Goal: Task Accomplishment & Management: Use online tool/utility

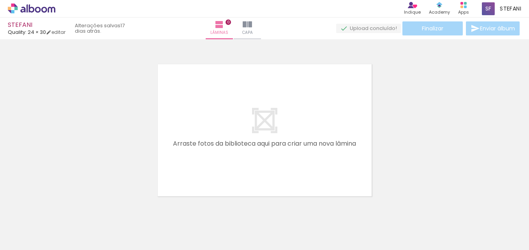
scroll to position [0, 67]
click at [184, 230] on div at bounding box center [186, 223] width 26 height 39
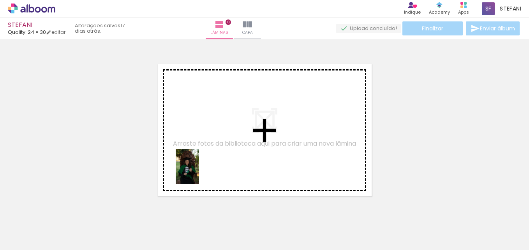
drag, startPoint x: 184, startPoint y: 230, endPoint x: 200, endPoint y: 169, distance: 63.2
click at [200, 169] on quentale-workspace at bounding box center [264, 125] width 529 height 250
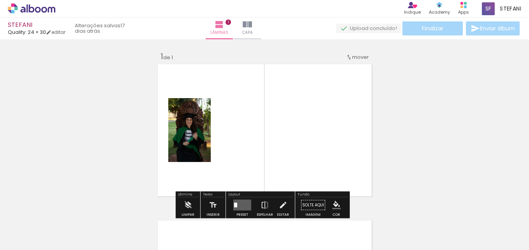
scroll to position [10, 0]
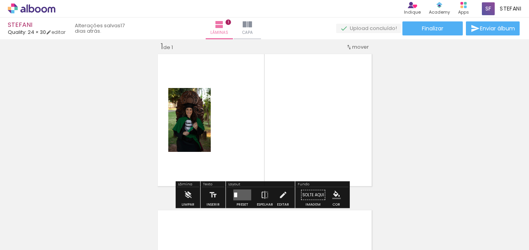
click at [198, 118] on quentale-photo at bounding box center [189, 120] width 42 height 64
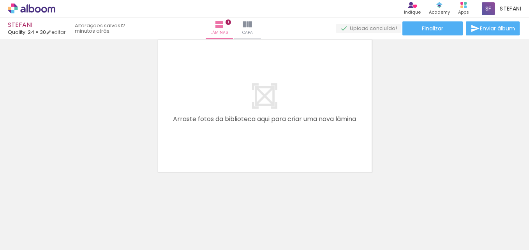
scroll to position [0, 0]
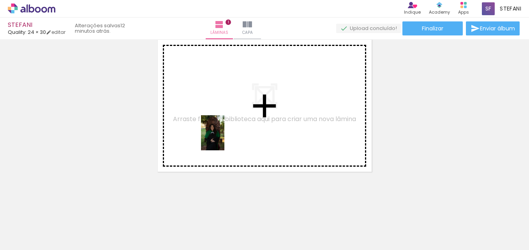
drag, startPoint x: 216, startPoint y: 228, endPoint x: 224, endPoint y: 139, distance: 89.5
click at [224, 139] on quentale-workspace at bounding box center [264, 125] width 529 height 250
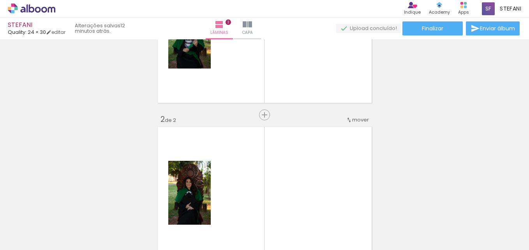
scroll to position [92, 0]
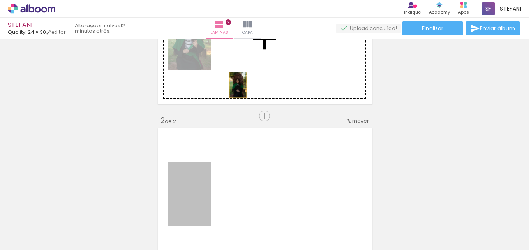
drag, startPoint x: 199, startPoint y: 198, endPoint x: 235, endPoint y: 85, distance: 118.8
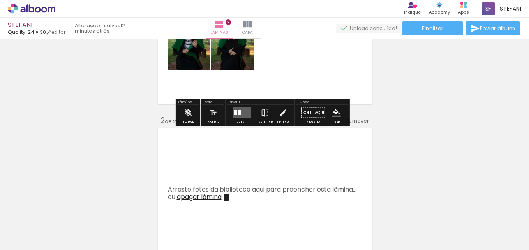
click at [468, 107] on div "Inserir lâmina 1 de 2 Inserir lâmina 2 de 2" at bounding box center [264, 184] width 529 height 469
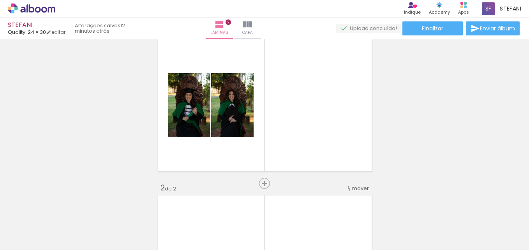
scroll to position [24, 0]
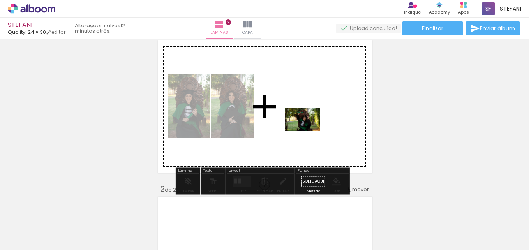
drag, startPoint x: 296, startPoint y: 228, endPoint x: 309, endPoint y: 130, distance: 98.9
click at [309, 130] on quentale-workspace at bounding box center [264, 125] width 529 height 250
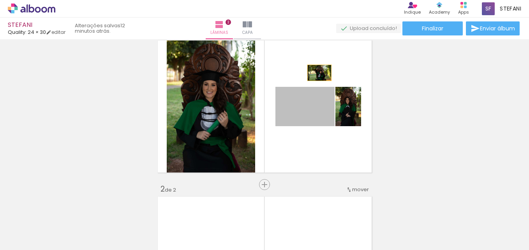
drag, startPoint x: 313, startPoint y: 113, endPoint x: 316, endPoint y: 68, distance: 45.3
click at [316, 68] on quentale-layouter at bounding box center [264, 106] width 218 height 137
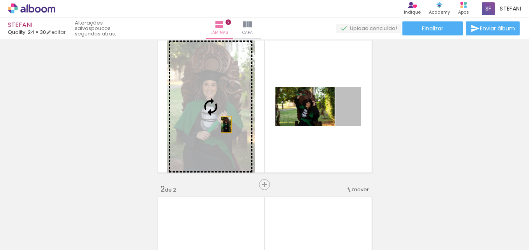
drag, startPoint x: 355, startPoint y: 119, endPoint x: 223, endPoint y: 125, distance: 132.1
click at [0, 0] on slot at bounding box center [0, 0] width 0 height 0
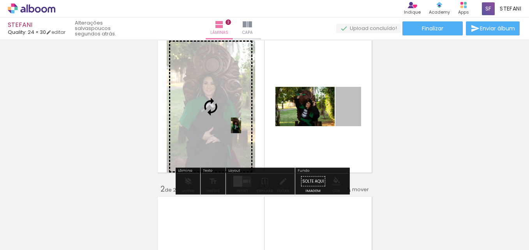
drag, startPoint x: 347, startPoint y: 120, endPoint x: 223, endPoint y: 127, distance: 124.4
click at [0, 0] on slot at bounding box center [0, 0] width 0 height 0
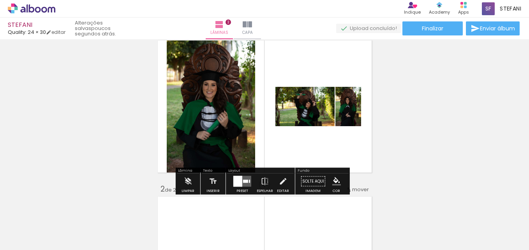
click at [407, 147] on div "Inserir lâmina 1 de 2 Inserir lâmina 2 de 2" at bounding box center [264, 252] width 529 height 469
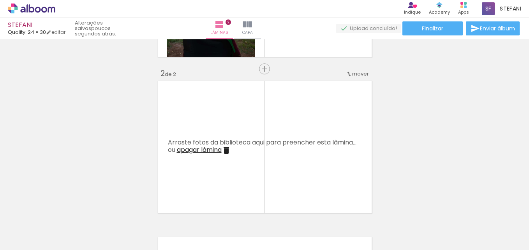
scroll to position [0, 2837]
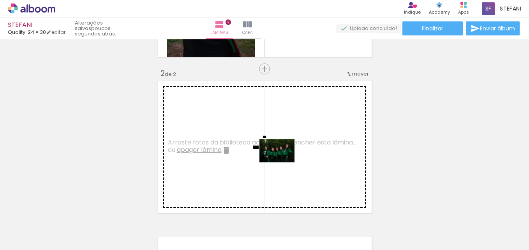
drag, startPoint x: 200, startPoint y: 230, endPoint x: 297, endPoint y: 155, distance: 122.7
click at [297, 155] on quentale-workspace at bounding box center [264, 125] width 529 height 250
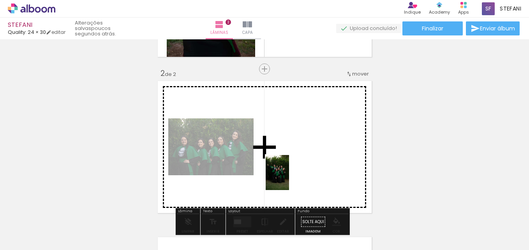
drag, startPoint x: 249, startPoint y: 227, endPoint x: 296, endPoint y: 168, distance: 74.8
click at [296, 168] on quentale-workspace at bounding box center [264, 125] width 529 height 250
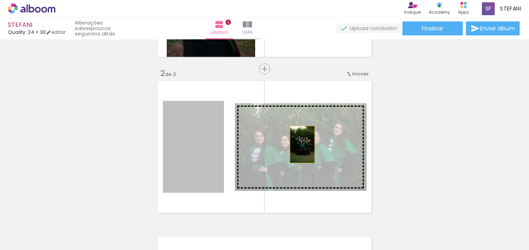
drag, startPoint x: 211, startPoint y: 154, endPoint x: 299, endPoint y: 144, distance: 88.8
click at [0, 0] on slot at bounding box center [0, 0] width 0 height 0
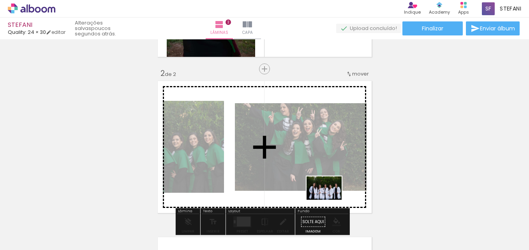
drag, startPoint x: 343, startPoint y: 228, endPoint x: 330, endPoint y: 200, distance: 30.6
click at [330, 200] on quentale-workspace at bounding box center [264, 125] width 529 height 250
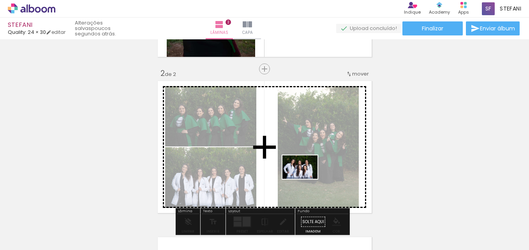
drag, startPoint x: 293, startPoint y: 229, endPoint x: 307, endPoint y: 176, distance: 54.9
click at [307, 176] on quentale-workspace at bounding box center [264, 125] width 529 height 250
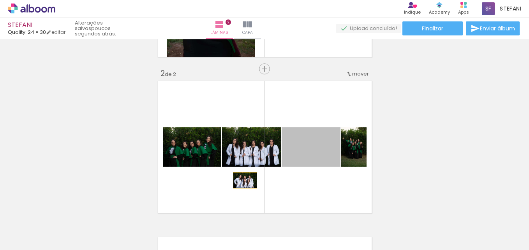
drag, startPoint x: 309, startPoint y: 163, endPoint x: 234, endPoint y: 181, distance: 77.8
click at [234, 181] on quentale-layouter at bounding box center [264, 147] width 218 height 137
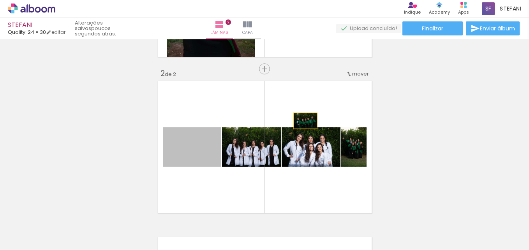
drag, startPoint x: 202, startPoint y: 155, endPoint x: 302, endPoint y: 120, distance: 105.4
click at [302, 120] on quentale-layouter at bounding box center [264, 147] width 218 height 137
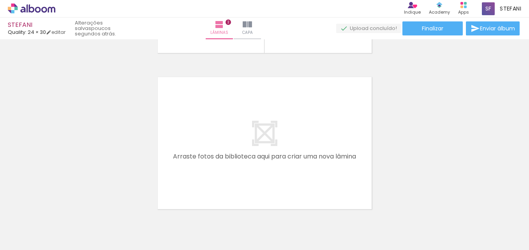
scroll to position [303, 0]
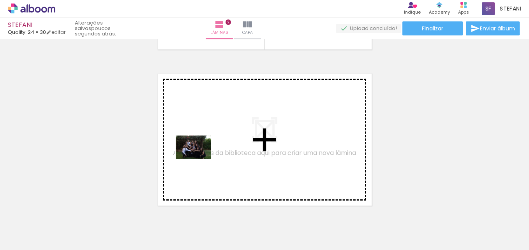
drag, startPoint x: 174, startPoint y: 229, endPoint x: 199, endPoint y: 158, distance: 75.5
click at [199, 158] on quentale-workspace at bounding box center [264, 125] width 529 height 250
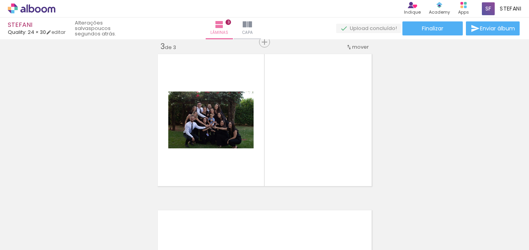
scroll to position [0, 0]
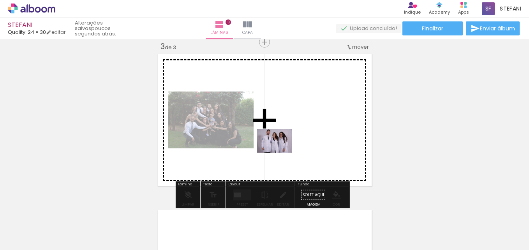
drag, startPoint x: 128, startPoint y: 224, endPoint x: 280, endPoint y: 153, distance: 168.0
click at [280, 153] on quentale-workspace at bounding box center [264, 125] width 529 height 250
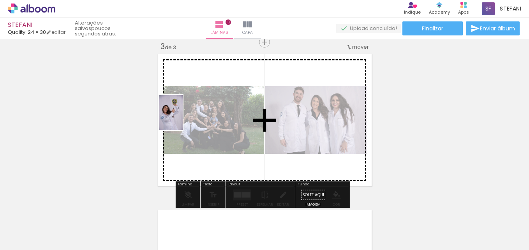
drag, startPoint x: 81, startPoint y: 232, endPoint x: 183, endPoint y: 118, distance: 152.7
click at [183, 118] on quentale-workspace at bounding box center [264, 125] width 529 height 250
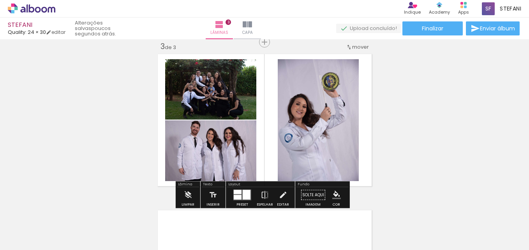
click at [405, 148] on div "Inserir lâmina 1 de 3 Inserir lâmina 2 de 3 Inserir lâmina 3 de 3" at bounding box center [264, 32] width 529 height 625
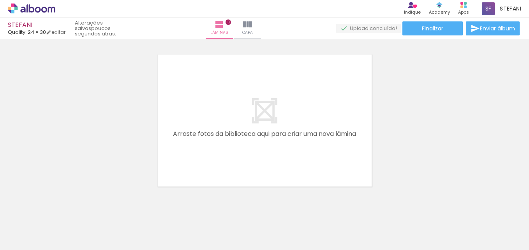
scroll to position [0, 2471]
click at [103, 227] on div at bounding box center [92, 223] width 26 height 39
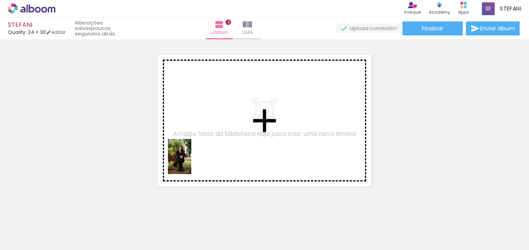
drag, startPoint x: 103, startPoint y: 227, endPoint x: 191, endPoint y: 162, distance: 109.9
click at [191, 162] on quentale-workspace at bounding box center [264, 125] width 529 height 250
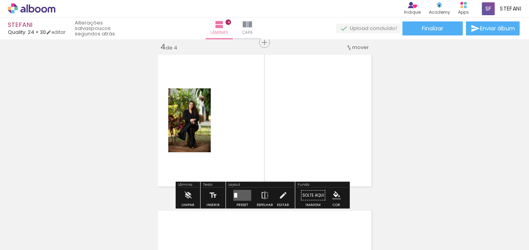
scroll to position [478, 0]
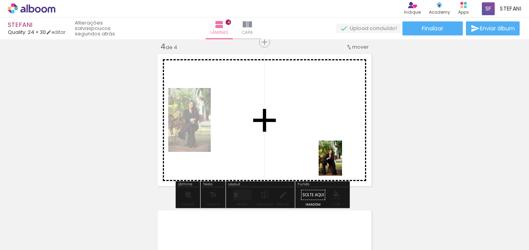
drag, startPoint x: 356, startPoint y: 231, endPoint x: 340, endPoint y: 162, distance: 70.7
click at [340, 162] on quentale-workspace at bounding box center [264, 125] width 529 height 250
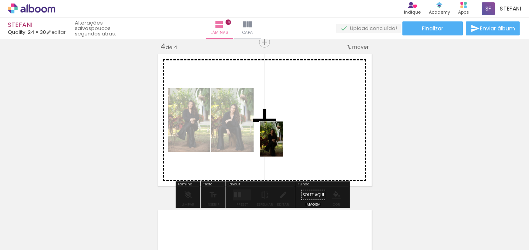
drag, startPoint x: 146, startPoint y: 226, endPoint x: 283, endPoint y: 145, distance: 159.3
click at [283, 145] on quentale-workspace at bounding box center [264, 125] width 529 height 250
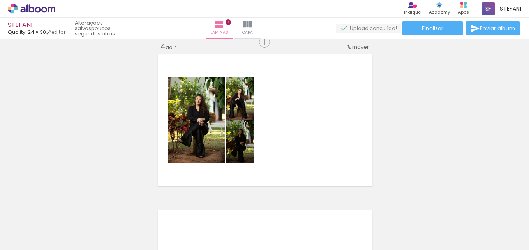
scroll to position [0, 2549]
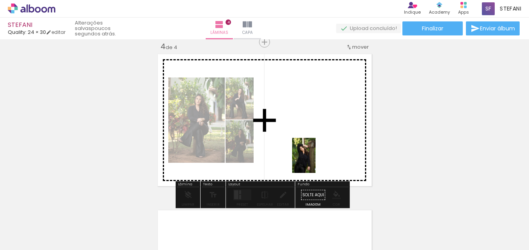
drag, startPoint x: 372, startPoint y: 226, endPoint x: 315, endPoint y: 161, distance: 86.3
click at [315, 161] on quentale-workspace at bounding box center [264, 125] width 529 height 250
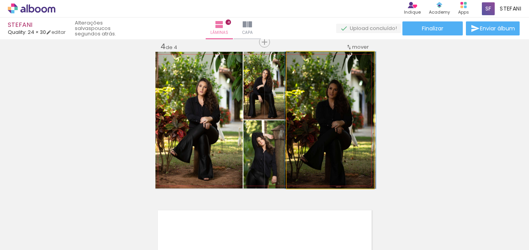
click at [328, 102] on quentale-photo at bounding box center [329, 120] width 87 height 137
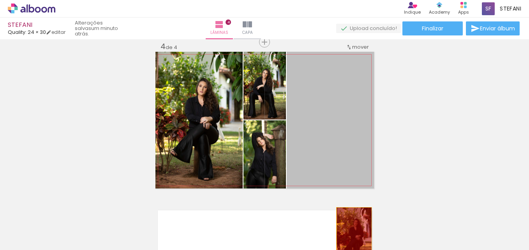
drag, startPoint x: 328, startPoint y: 102, endPoint x: 351, endPoint y: 234, distance: 134.2
click at [351, 234] on quentale-workspace at bounding box center [264, 125] width 529 height 250
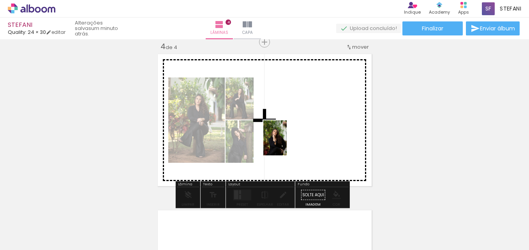
drag, startPoint x: 238, startPoint y: 232, endPoint x: 286, endPoint y: 144, distance: 100.9
click at [286, 144] on quentale-workspace at bounding box center [264, 125] width 529 height 250
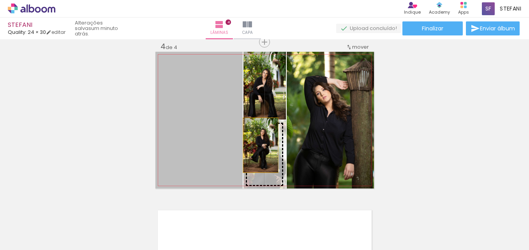
drag, startPoint x: 207, startPoint y: 104, endPoint x: 257, endPoint y: 146, distance: 65.2
click at [0, 0] on slot at bounding box center [0, 0] width 0 height 0
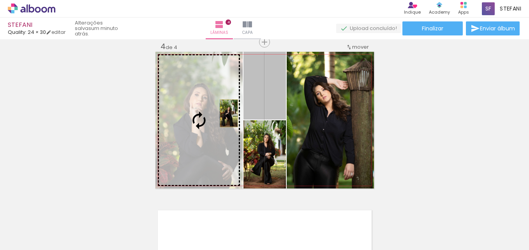
drag, startPoint x: 264, startPoint y: 106, endPoint x: 226, endPoint y: 113, distance: 38.9
click at [0, 0] on slot at bounding box center [0, 0] width 0 height 0
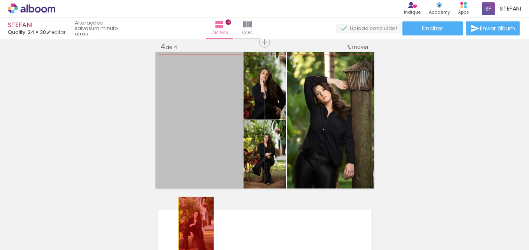
drag, startPoint x: 201, startPoint y: 146, endPoint x: 193, endPoint y: 226, distance: 80.6
click at [193, 226] on quentale-workspace at bounding box center [264, 125] width 529 height 250
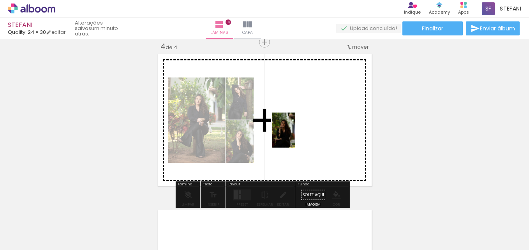
drag, startPoint x: 193, startPoint y: 226, endPoint x: 297, endPoint y: 135, distance: 137.9
click at [297, 135] on quentale-workspace at bounding box center [264, 125] width 529 height 250
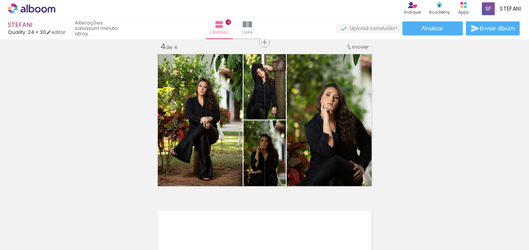
scroll to position [0, 2471]
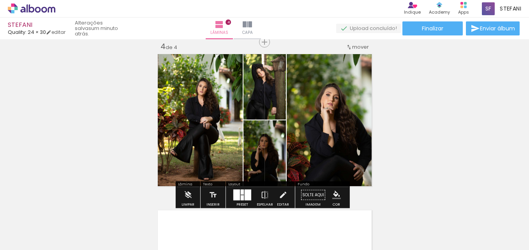
click at [327, 104] on quentale-photo at bounding box center [329, 120] width 87 height 137
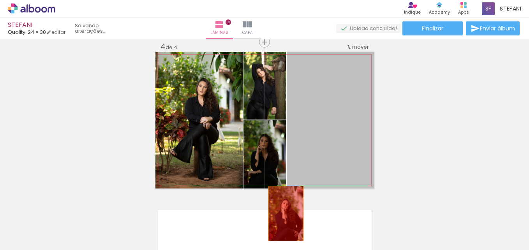
drag, startPoint x: 332, startPoint y: 135, endPoint x: 280, endPoint y: 216, distance: 96.5
click at [280, 216] on quentale-workspace at bounding box center [264, 125] width 529 height 250
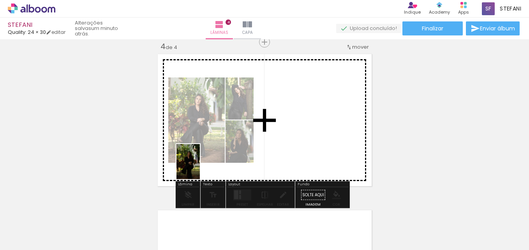
drag, startPoint x: 141, startPoint y: 230, endPoint x: 200, endPoint y: 167, distance: 86.5
click at [200, 167] on quentale-workspace at bounding box center [264, 125] width 529 height 250
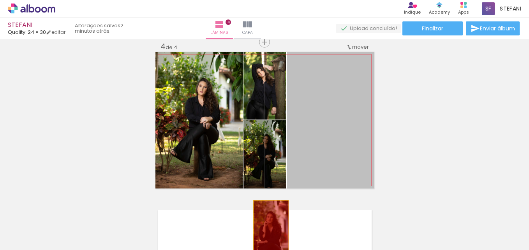
drag, startPoint x: 309, startPoint y: 128, endPoint x: 268, endPoint y: 228, distance: 108.2
click at [268, 228] on quentale-workspace at bounding box center [264, 125] width 529 height 250
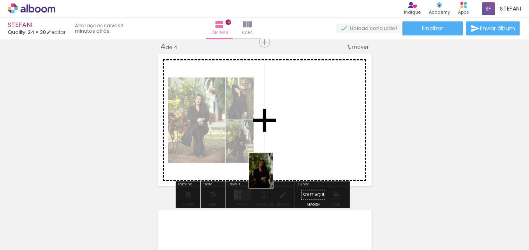
drag, startPoint x: 188, startPoint y: 230, endPoint x: 278, endPoint y: 165, distance: 111.3
click at [278, 165] on quentale-workspace at bounding box center [264, 125] width 529 height 250
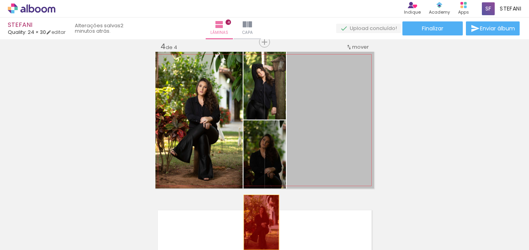
drag, startPoint x: 334, startPoint y: 116, endPoint x: 258, endPoint y: 223, distance: 131.1
click at [258, 223] on quentale-workspace at bounding box center [264, 125] width 529 height 250
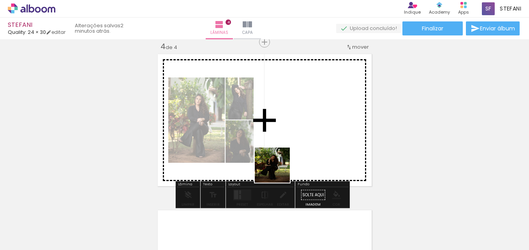
drag, startPoint x: 232, startPoint y: 227, endPoint x: 278, endPoint y: 170, distance: 72.8
click at [278, 170] on quentale-workspace at bounding box center [264, 125] width 529 height 250
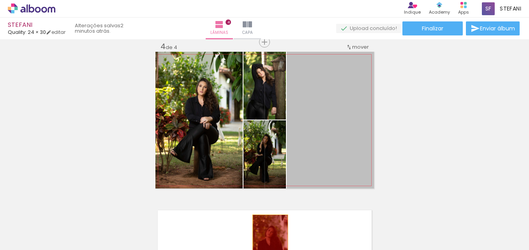
drag, startPoint x: 302, startPoint y: 162, endPoint x: 267, endPoint y: 243, distance: 88.9
click at [267, 243] on quentale-workspace at bounding box center [264, 125] width 529 height 250
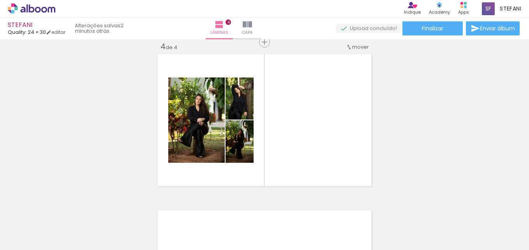
scroll to position [0, 2533]
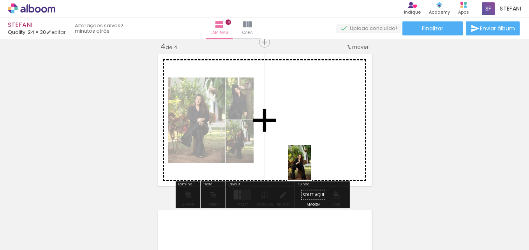
drag, startPoint x: 291, startPoint y: 227, endPoint x: 316, endPoint y: 157, distance: 74.4
click at [316, 157] on quentale-workspace at bounding box center [264, 125] width 529 height 250
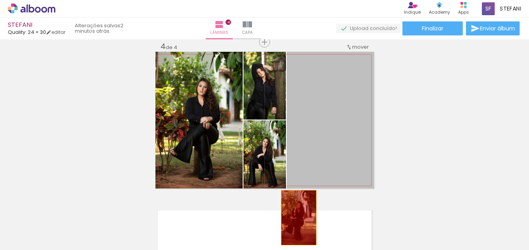
drag, startPoint x: 315, startPoint y: 112, endPoint x: 295, endPoint y: 218, distance: 106.9
click at [295, 218] on quentale-workspace at bounding box center [264, 125] width 529 height 250
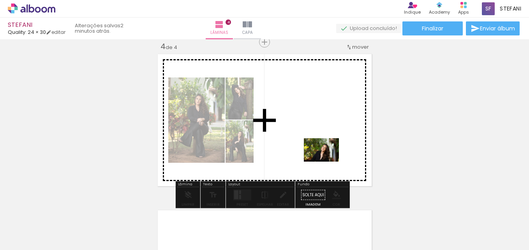
drag, startPoint x: 336, startPoint y: 221, endPoint x: 327, endPoint y: 161, distance: 60.6
click at [327, 161] on quentale-workspace at bounding box center [264, 125] width 529 height 250
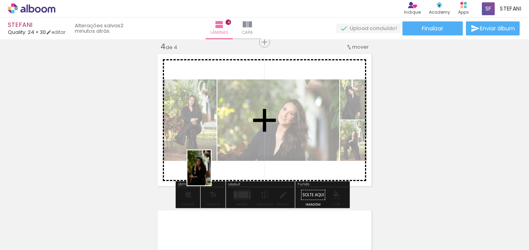
drag, startPoint x: 211, startPoint y: 228, endPoint x: 211, endPoint y: 174, distance: 54.5
click at [211, 174] on quentale-workspace at bounding box center [264, 125] width 529 height 250
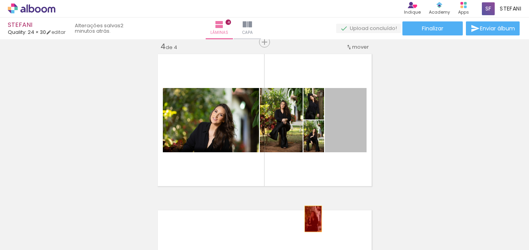
drag, startPoint x: 343, startPoint y: 130, endPoint x: 294, endPoint y: 223, distance: 105.0
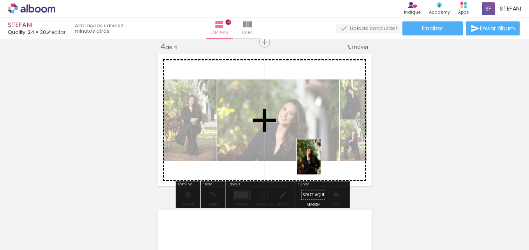
drag, startPoint x: 255, startPoint y: 228, endPoint x: 320, endPoint y: 163, distance: 92.5
click at [320, 163] on quentale-workspace at bounding box center [264, 125] width 529 height 250
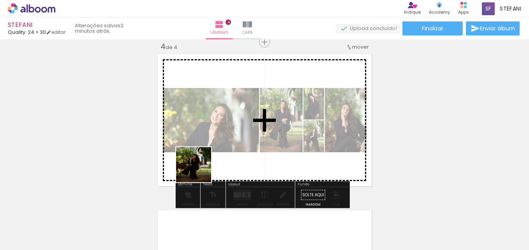
drag, startPoint x: 167, startPoint y: 227, endPoint x: 205, endPoint y: 158, distance: 78.2
click at [205, 158] on quentale-workspace at bounding box center [264, 125] width 529 height 250
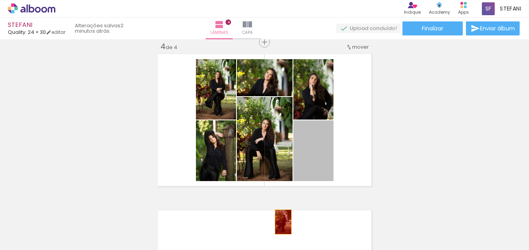
drag, startPoint x: 301, startPoint y: 153, endPoint x: 280, endPoint y: 222, distance: 72.1
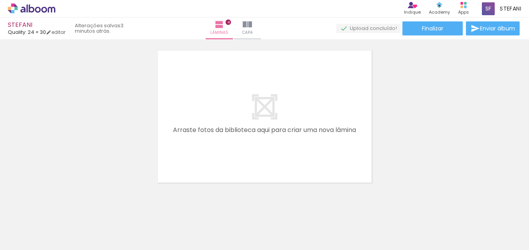
scroll to position [649, 0]
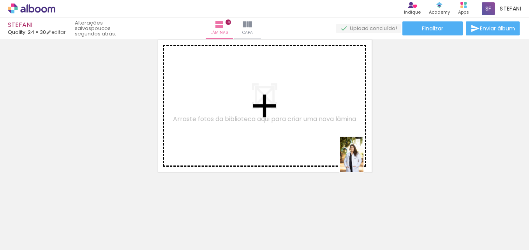
drag, startPoint x: 429, startPoint y: 232, endPoint x: 362, endPoint y: 158, distance: 100.0
click at [362, 158] on quentale-workspace at bounding box center [264, 125] width 529 height 250
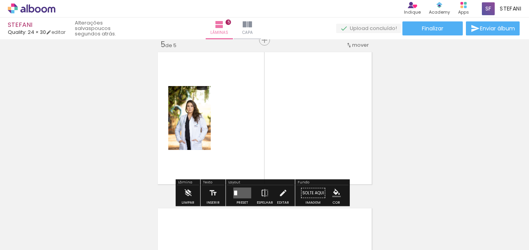
scroll to position [634, 0]
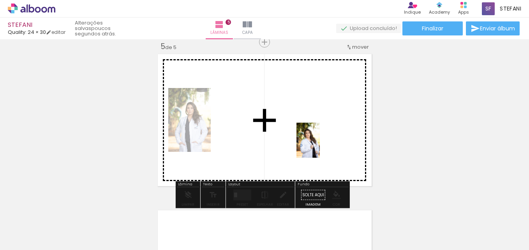
drag, startPoint x: 472, startPoint y: 228, endPoint x: 320, endPoint y: 146, distance: 173.3
click at [320, 146] on quentale-workspace at bounding box center [264, 125] width 529 height 250
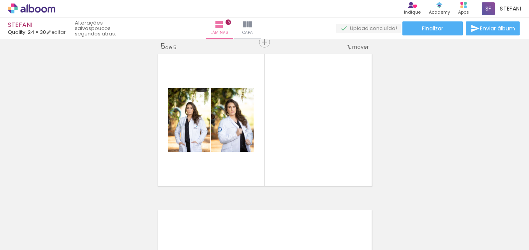
scroll to position [0, 2378]
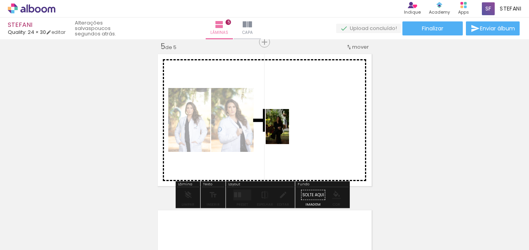
drag, startPoint x: 241, startPoint y: 227, endPoint x: 289, endPoint y: 132, distance: 106.7
click at [289, 132] on quentale-workspace at bounding box center [264, 125] width 529 height 250
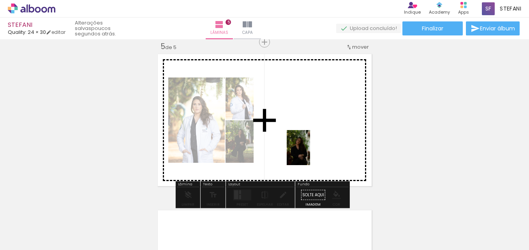
drag, startPoint x: 279, startPoint y: 228, endPoint x: 313, endPoint y: 146, distance: 88.5
click at [313, 146] on quentale-workspace at bounding box center [264, 125] width 529 height 250
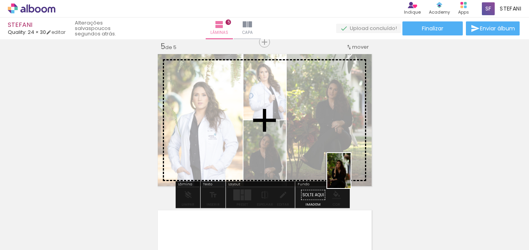
drag, startPoint x: 355, startPoint y: 223, endPoint x: 350, endPoint y: 176, distance: 47.0
click at [350, 176] on quentale-workspace at bounding box center [264, 125] width 529 height 250
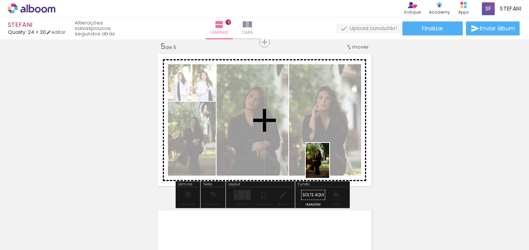
drag, startPoint x: 320, startPoint y: 223, endPoint x: 329, endPoint y: 166, distance: 57.5
click at [329, 166] on quentale-workspace at bounding box center [264, 125] width 529 height 250
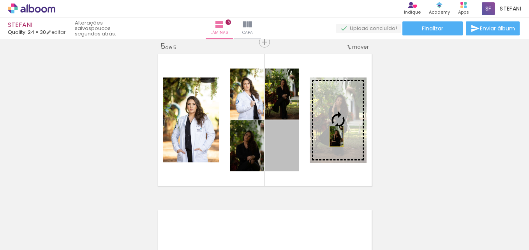
drag, startPoint x: 286, startPoint y: 153, endPoint x: 333, endPoint y: 136, distance: 50.0
click at [0, 0] on slot at bounding box center [0, 0] width 0 height 0
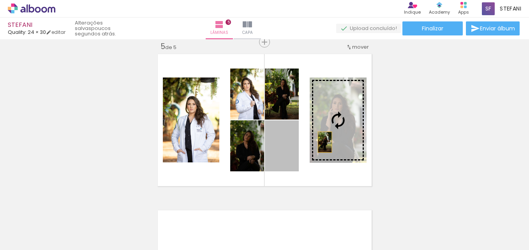
drag, startPoint x: 288, startPoint y: 158, endPoint x: 321, endPoint y: 142, distance: 37.6
click at [0, 0] on slot at bounding box center [0, 0] width 0 height 0
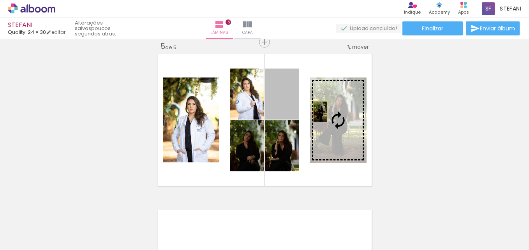
drag, startPoint x: 286, startPoint y: 103, endPoint x: 317, endPoint y: 112, distance: 32.3
click at [0, 0] on slot at bounding box center [0, 0] width 0 height 0
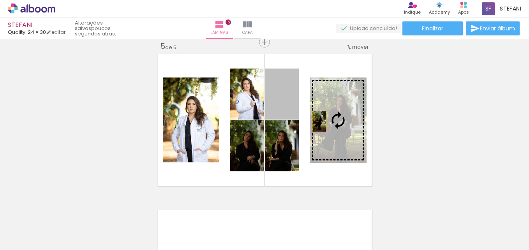
drag, startPoint x: 273, startPoint y: 109, endPoint x: 316, endPoint y: 122, distance: 45.1
click at [0, 0] on slot at bounding box center [0, 0] width 0 height 0
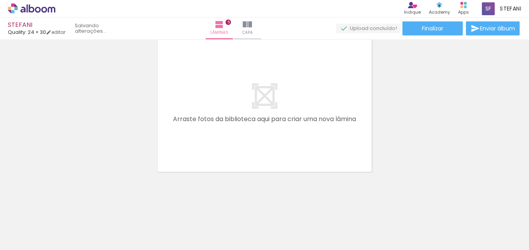
scroll to position [0, 3280]
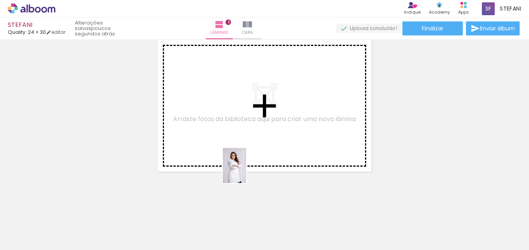
drag, startPoint x: 251, startPoint y: 228, endPoint x: 246, endPoint y: 171, distance: 56.6
click at [246, 171] on quentale-workspace at bounding box center [264, 125] width 529 height 250
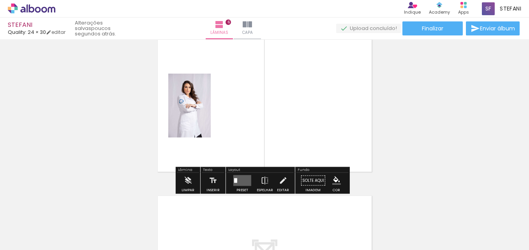
scroll to position [790, 0]
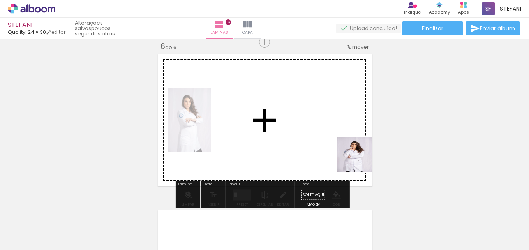
drag, startPoint x: 383, startPoint y: 223, endPoint x: 359, endPoint y: 157, distance: 69.6
click at [359, 157] on quentale-workspace at bounding box center [264, 125] width 529 height 250
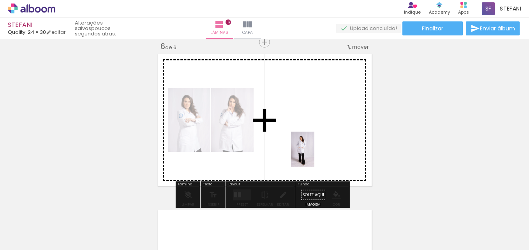
drag, startPoint x: 292, startPoint y: 231, endPoint x: 314, endPoint y: 155, distance: 79.4
click at [314, 155] on quentale-workspace at bounding box center [264, 125] width 529 height 250
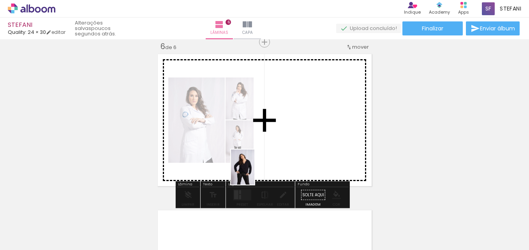
drag, startPoint x: 158, startPoint y: 230, endPoint x: 302, endPoint y: 150, distance: 164.6
click at [302, 150] on quentale-workspace at bounding box center [264, 125] width 529 height 250
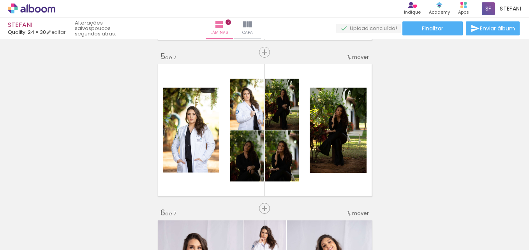
scroll to position [0, 3280]
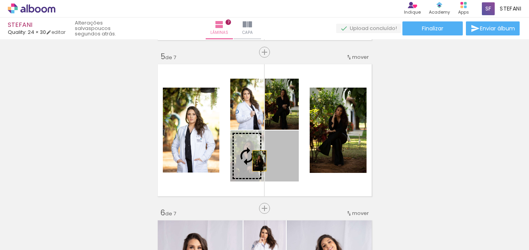
drag, startPoint x: 292, startPoint y: 161, endPoint x: 256, endPoint y: 161, distance: 35.8
click at [0, 0] on slot at bounding box center [0, 0] width 0 height 0
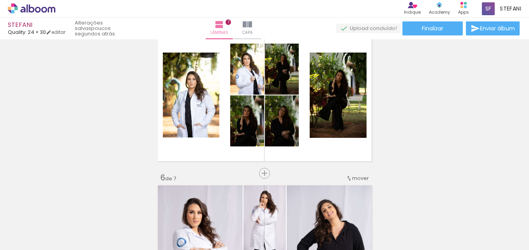
scroll to position [657, 0]
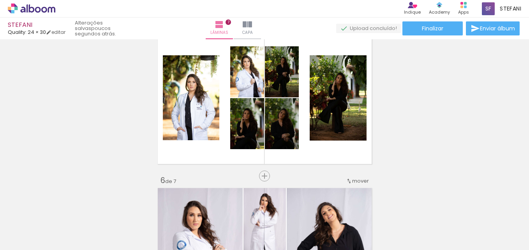
click at [469, 158] on div "Inserir lâmina 1 de 7 Inserir lâmina 2 de 7 Inserir lâmina 3 de 7 Inserir lâmin…" at bounding box center [264, 9] width 529 height 1249
click at [365, 183] on paper-menu-button "mover antes da 1 antes da 2 antes da 3 antes da 4 antes da 5 Posição atual: 6 d…" at bounding box center [356, 180] width 25 height 14
click at [503, 114] on div "Inserir lâmina 1 de 8 Inserir lâmina 2 de 8 Inserir lâmina 3 de 8 Inserir lâmin…" at bounding box center [264, 87] width 529 height 1405
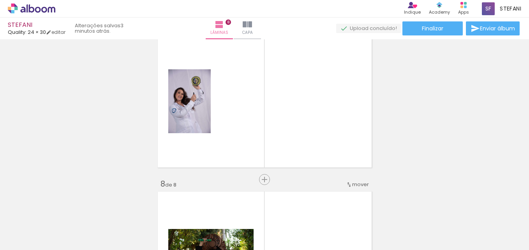
scroll to position [962, 0]
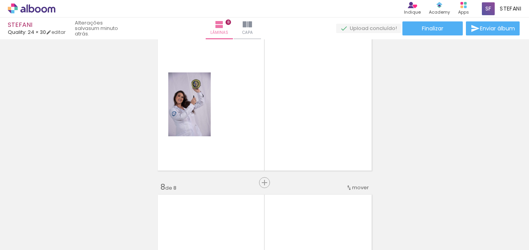
click at [469, 232] on div at bounding box center [460, 223] width 26 height 39
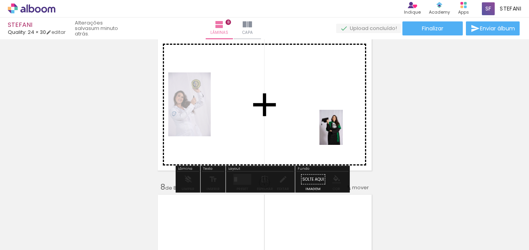
drag, startPoint x: 469, startPoint y: 232, endPoint x: 343, endPoint y: 133, distance: 159.7
click at [343, 133] on quentale-workspace at bounding box center [264, 125] width 529 height 250
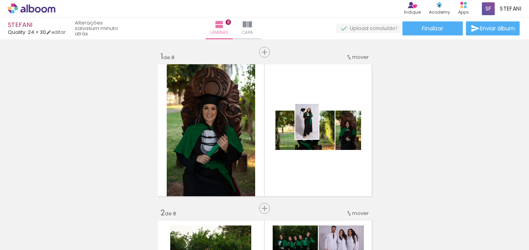
scroll to position [962, 0]
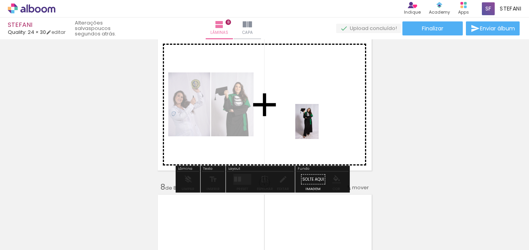
click at [318, 127] on quentale-workspace at bounding box center [264, 125] width 529 height 250
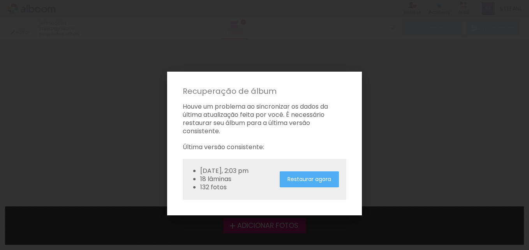
click at [429, 88] on iron-overlay-backdrop at bounding box center [264, 125] width 529 height 250
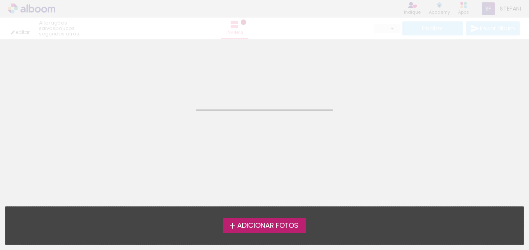
click at [451, 105] on neon-animatable "Confirmar Cancelar" at bounding box center [264, 78] width 529 height 79
